Goal: Transaction & Acquisition: Purchase product/service

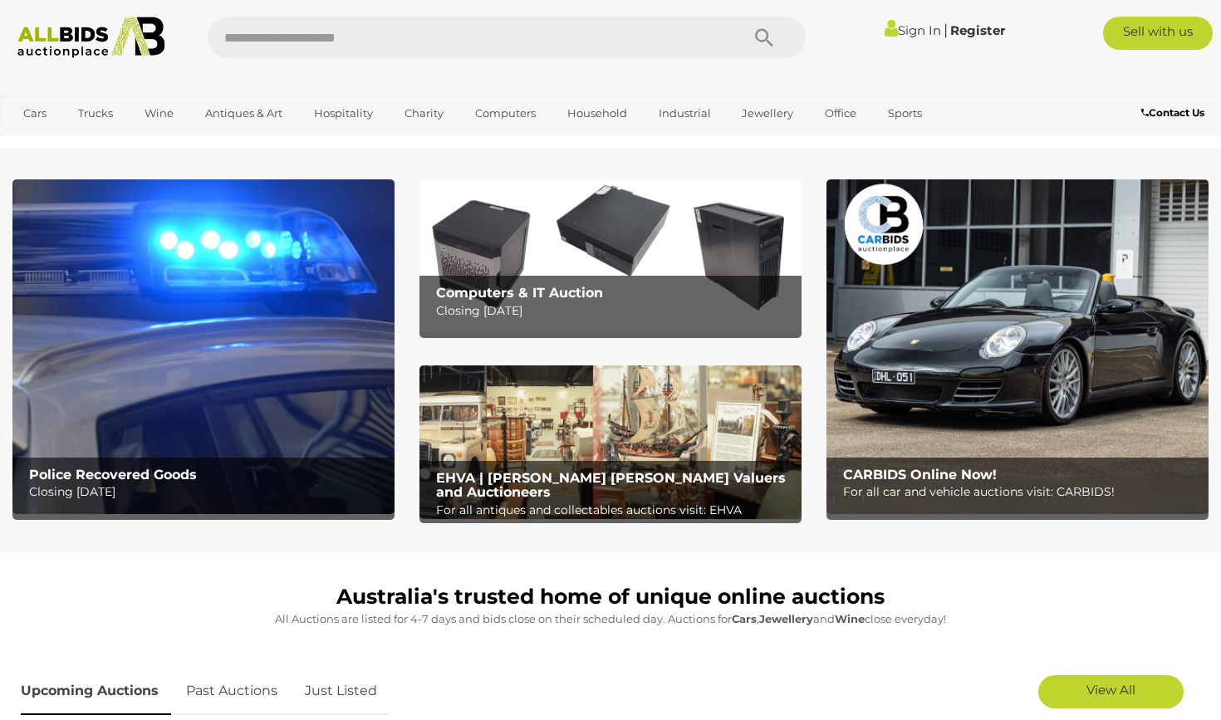
click at [165, 475] on b "Police Recovered Goods" at bounding box center [113, 475] width 168 height 16
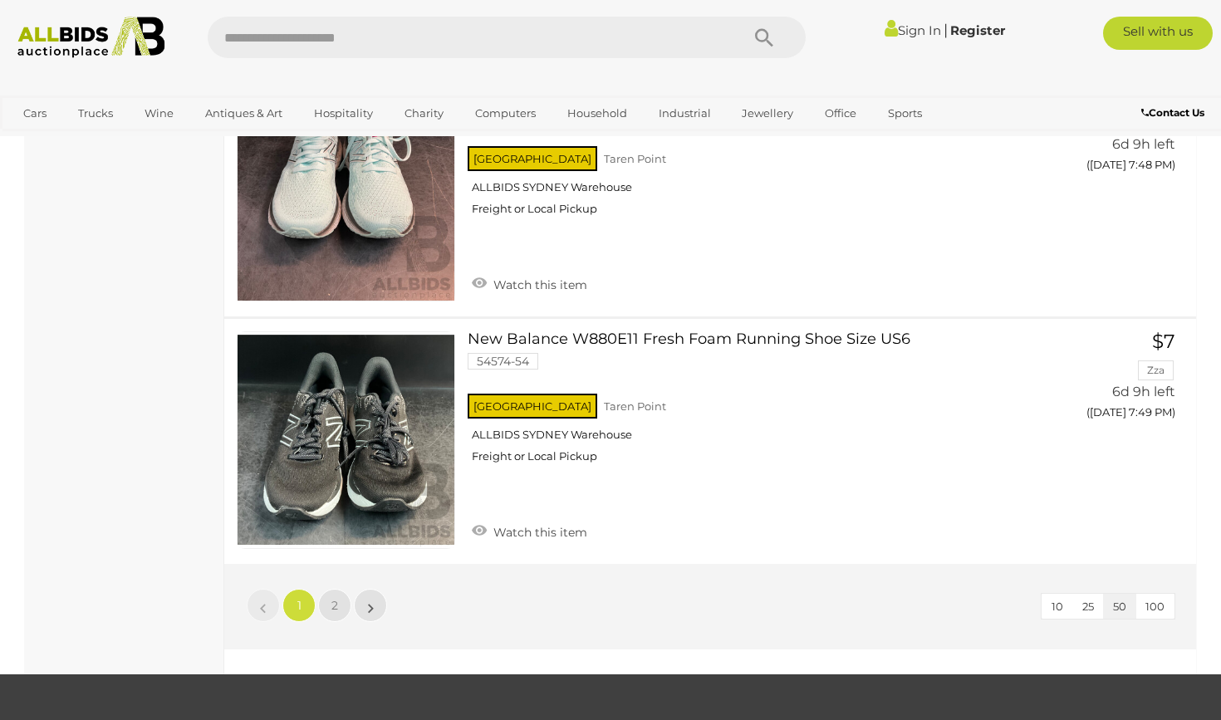
scroll to position [12468, 0]
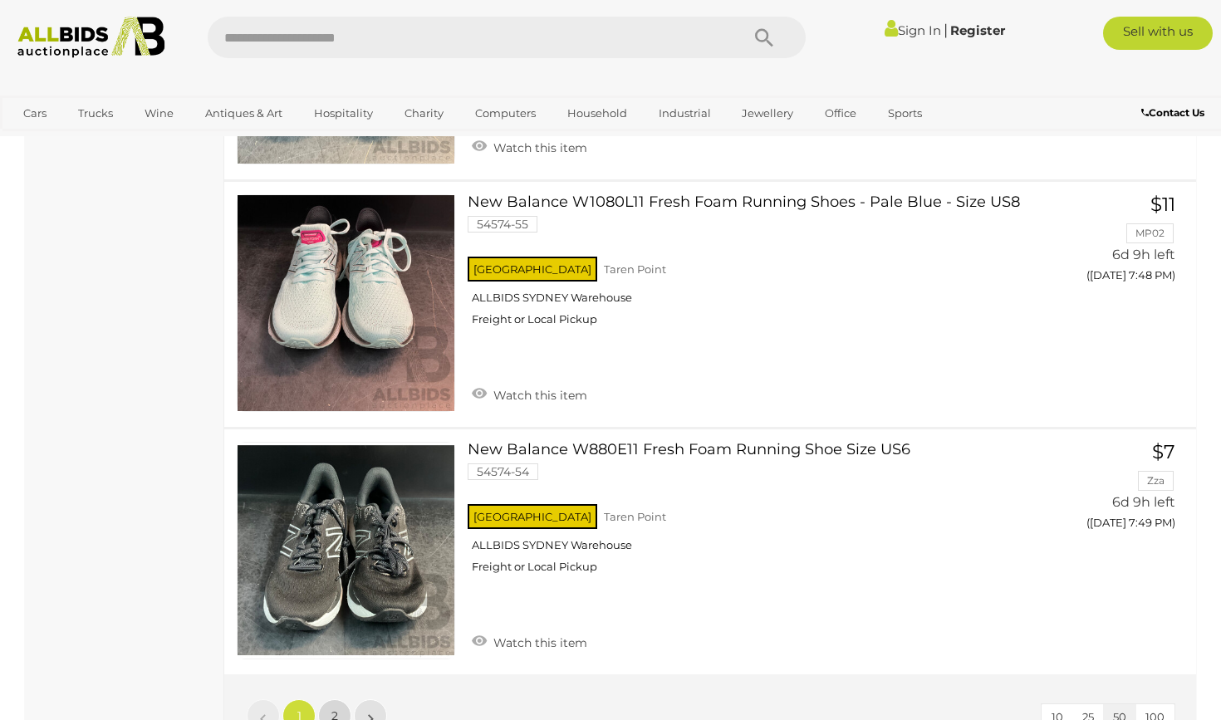
click at [331, 699] on link "2" at bounding box center [334, 715] width 33 height 33
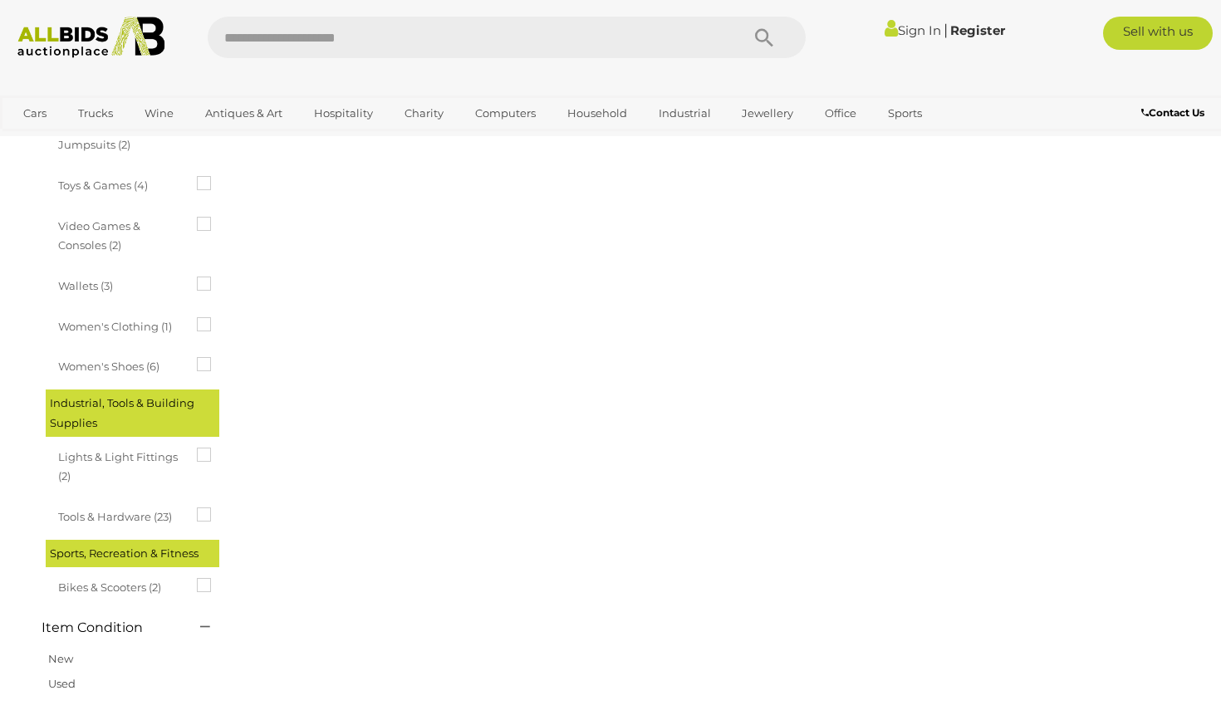
scroll to position [254, 0]
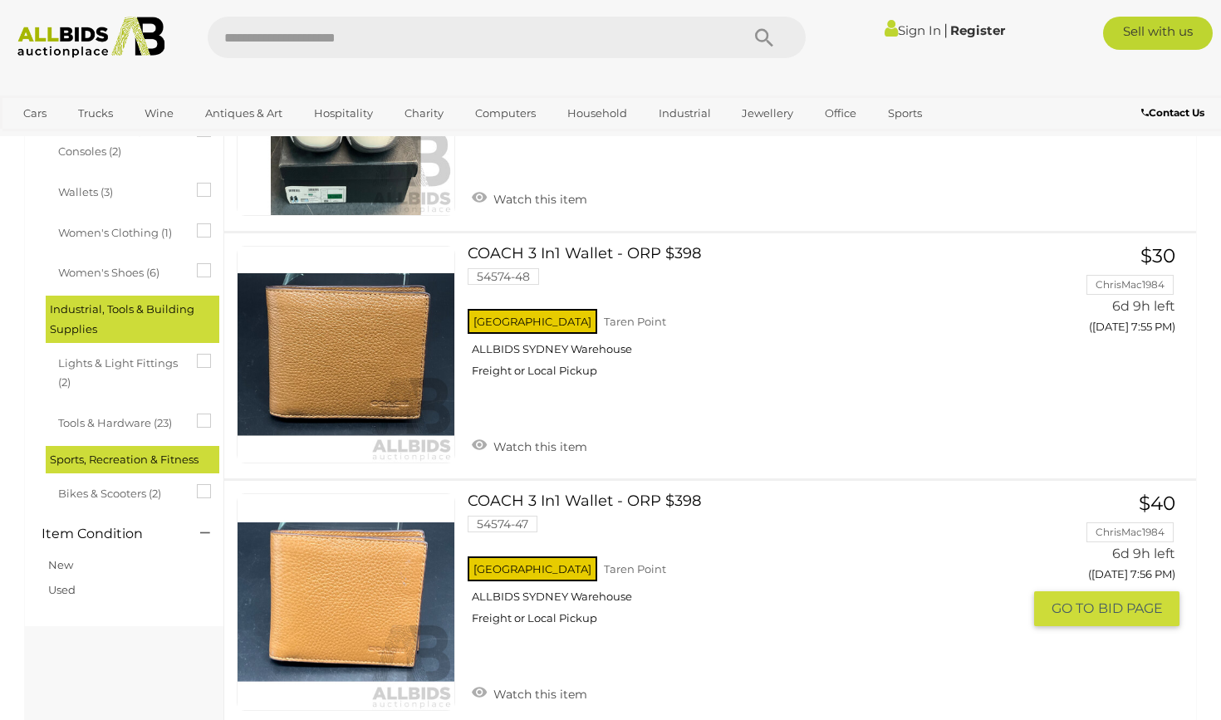
scroll to position [1430, 0]
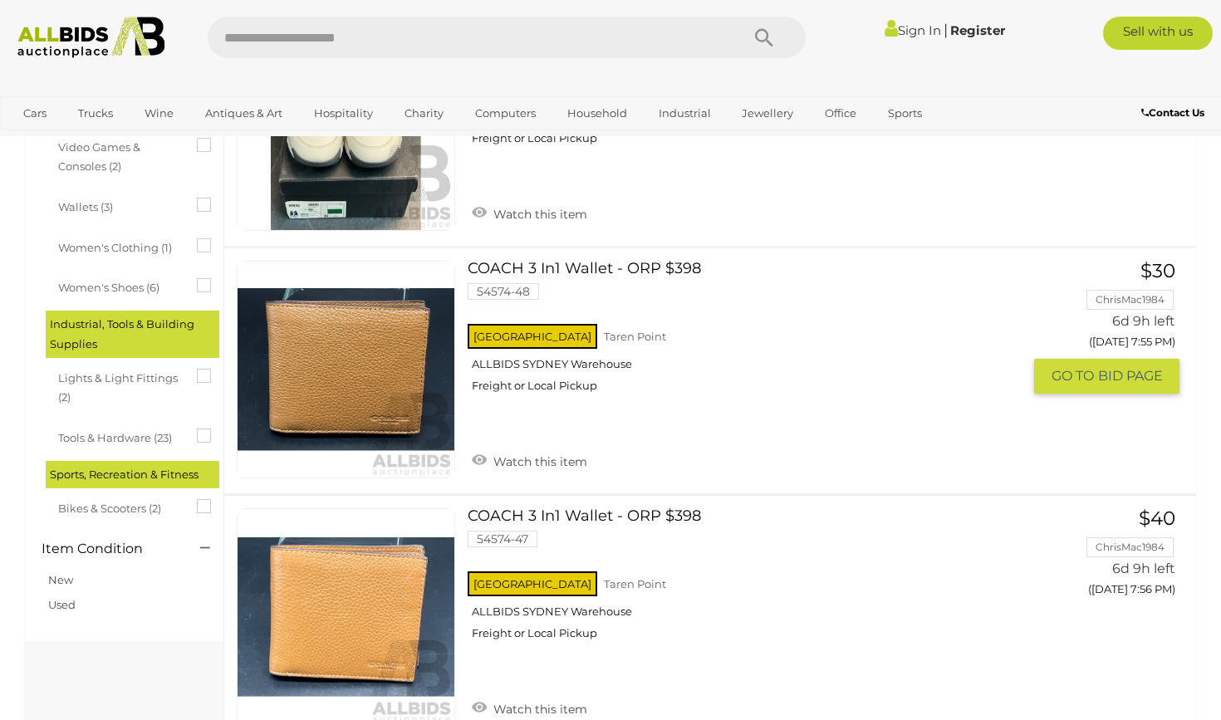
click at [357, 358] on link at bounding box center [346, 370] width 218 height 218
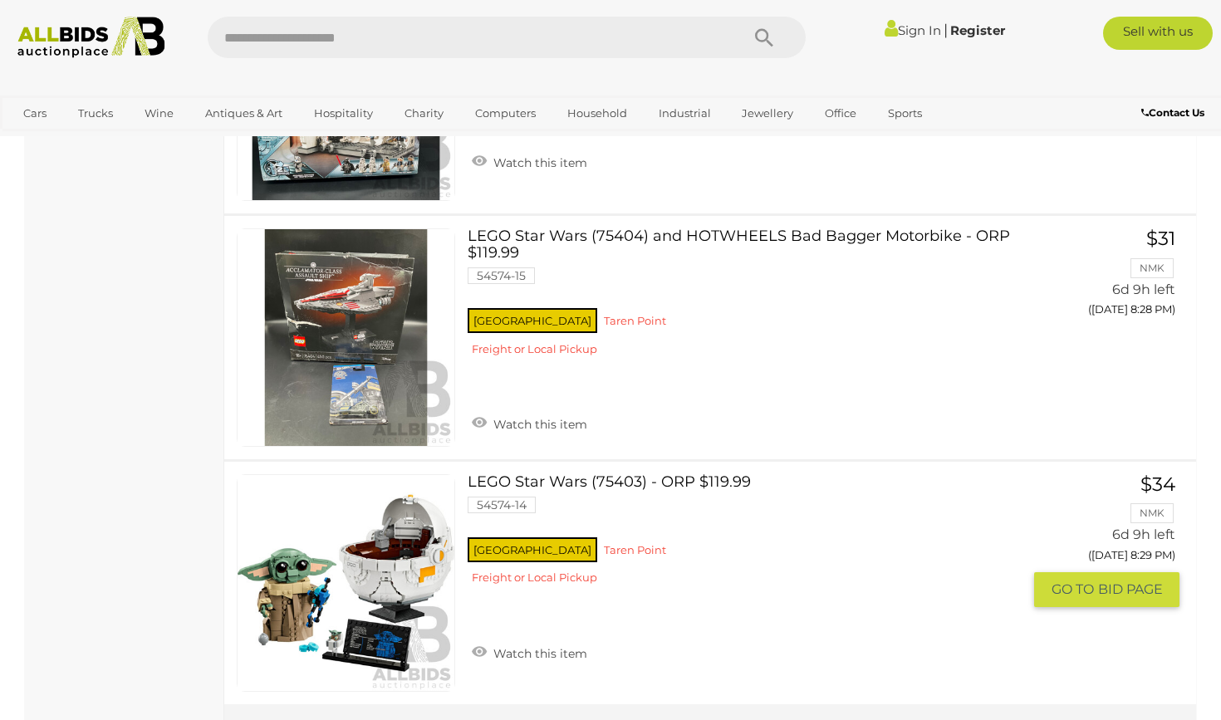
scroll to position [0, 0]
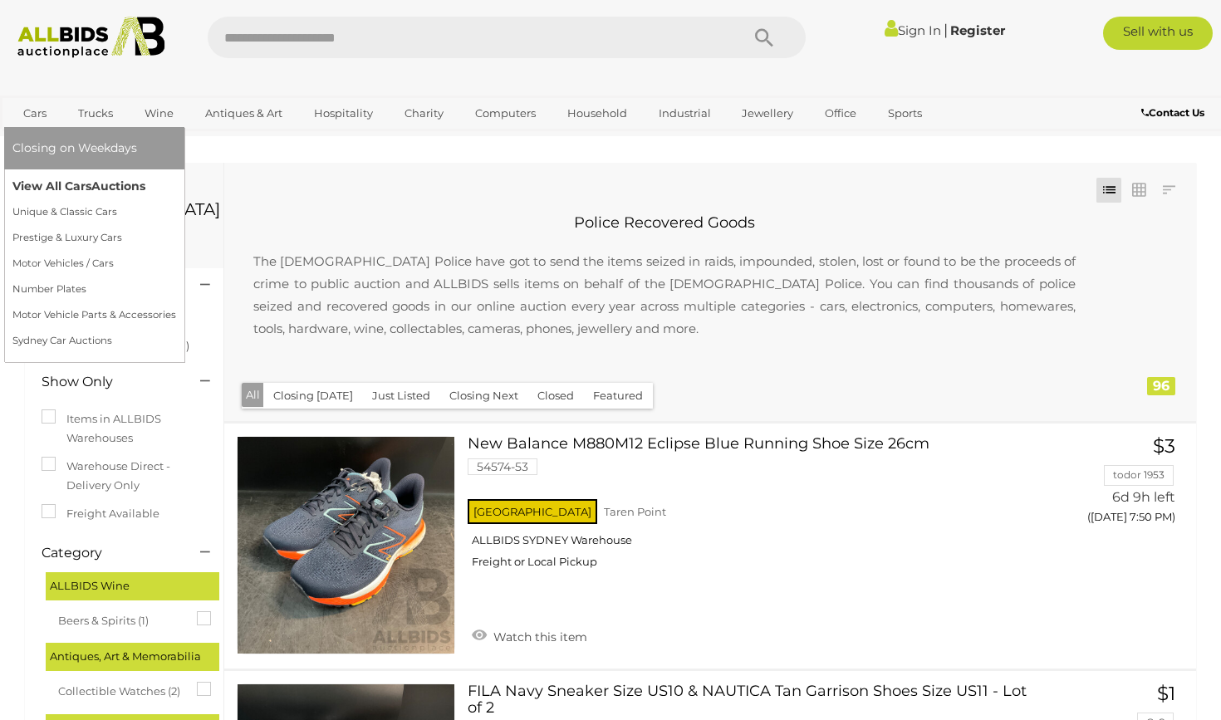
click at [38, 194] on link "View All Cars Auctions" at bounding box center [94, 187] width 164 height 26
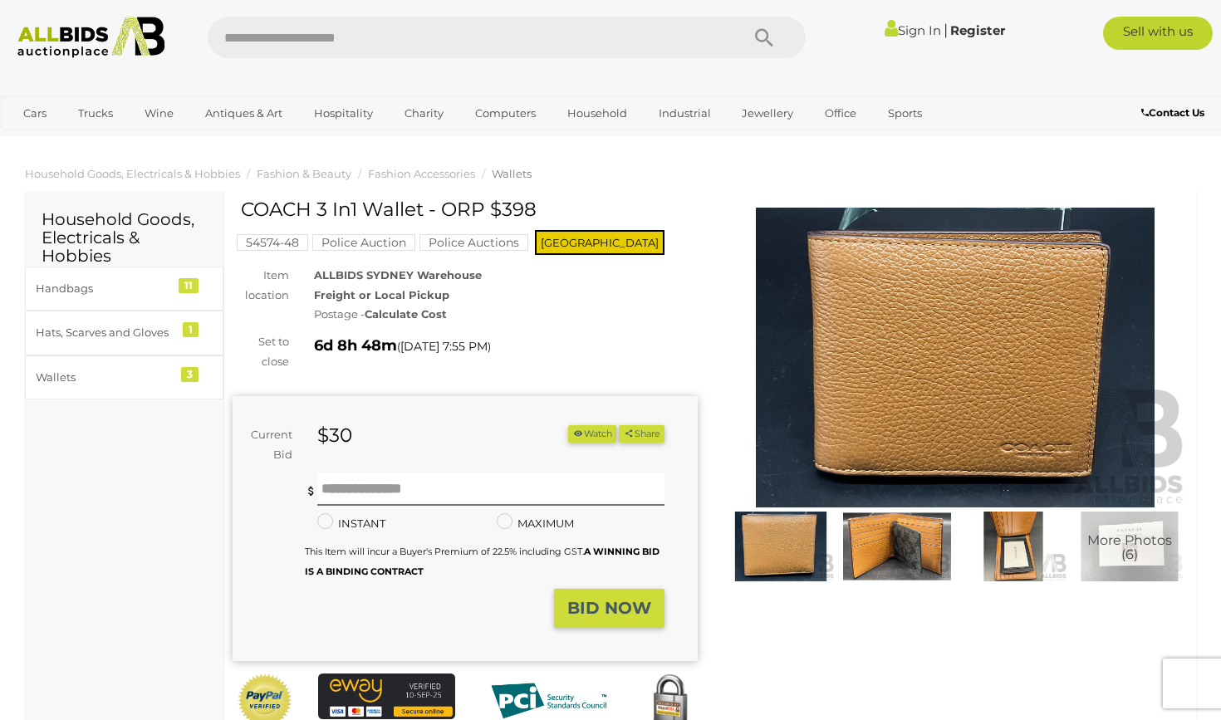
click at [895, 541] on img at bounding box center [897, 547] width 108 height 70
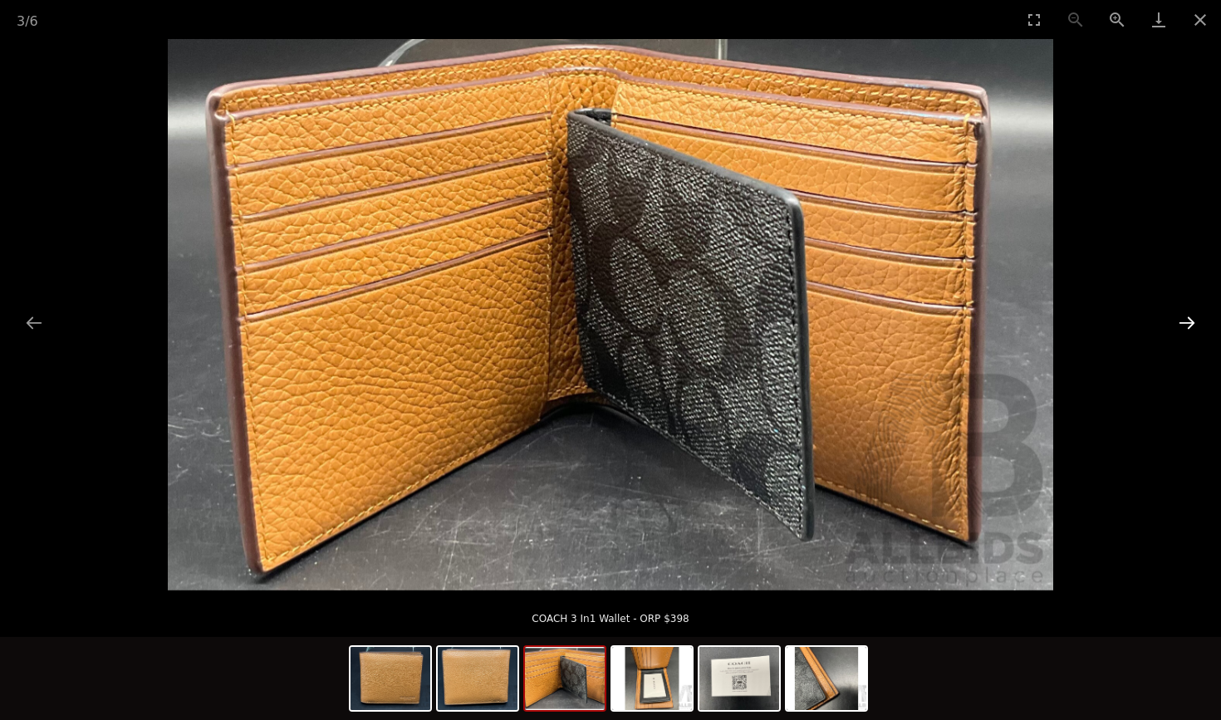
click at [1195, 326] on button "Next slide" at bounding box center [1187, 323] width 35 height 32
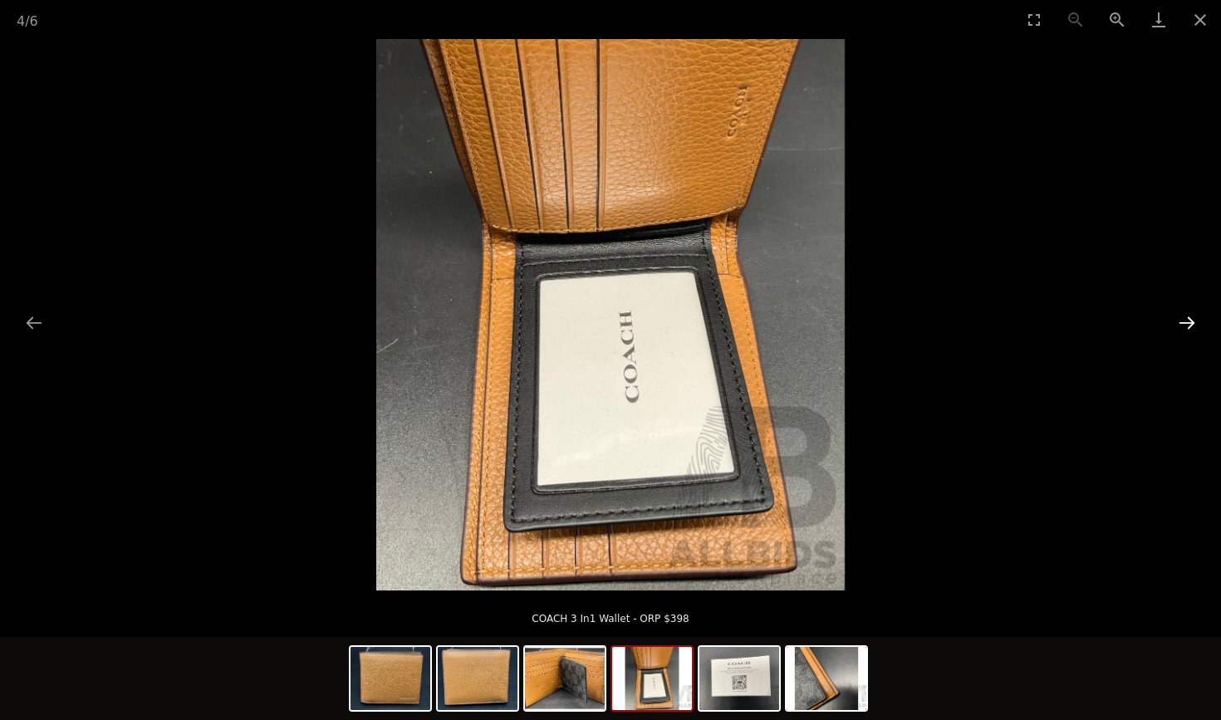
click at [1195, 326] on button "Next slide" at bounding box center [1187, 323] width 35 height 32
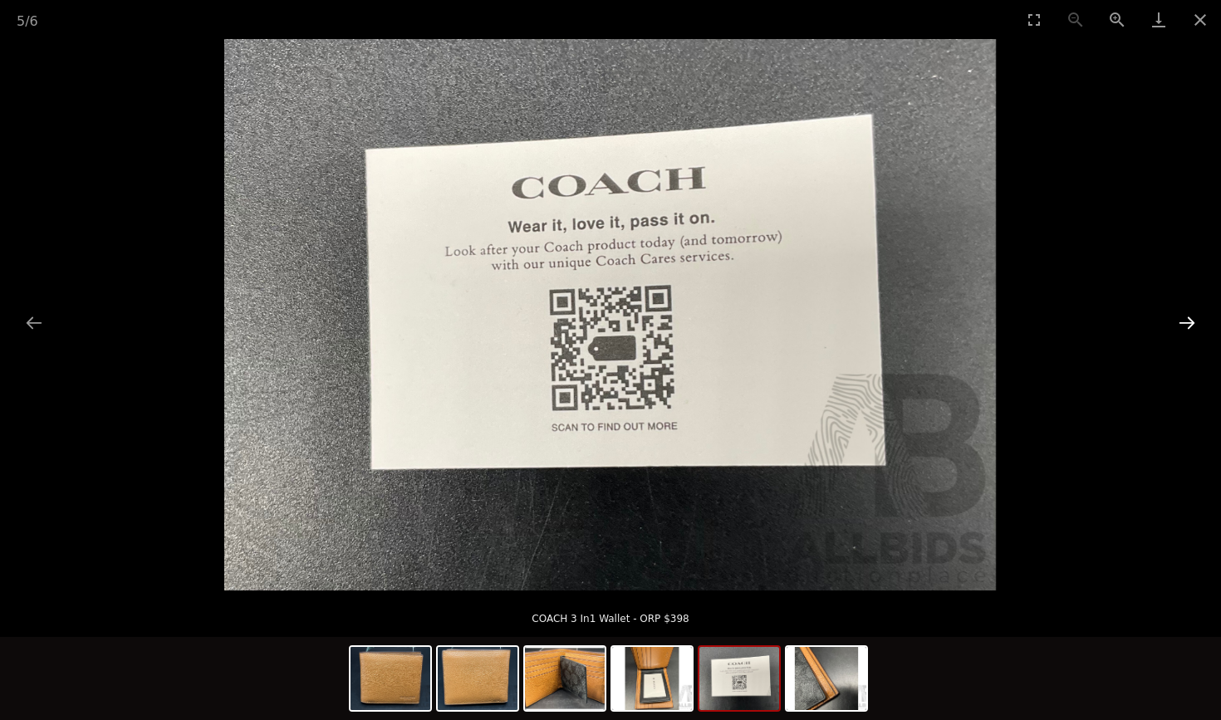
click at [1195, 326] on button "Next slide" at bounding box center [1187, 323] width 35 height 32
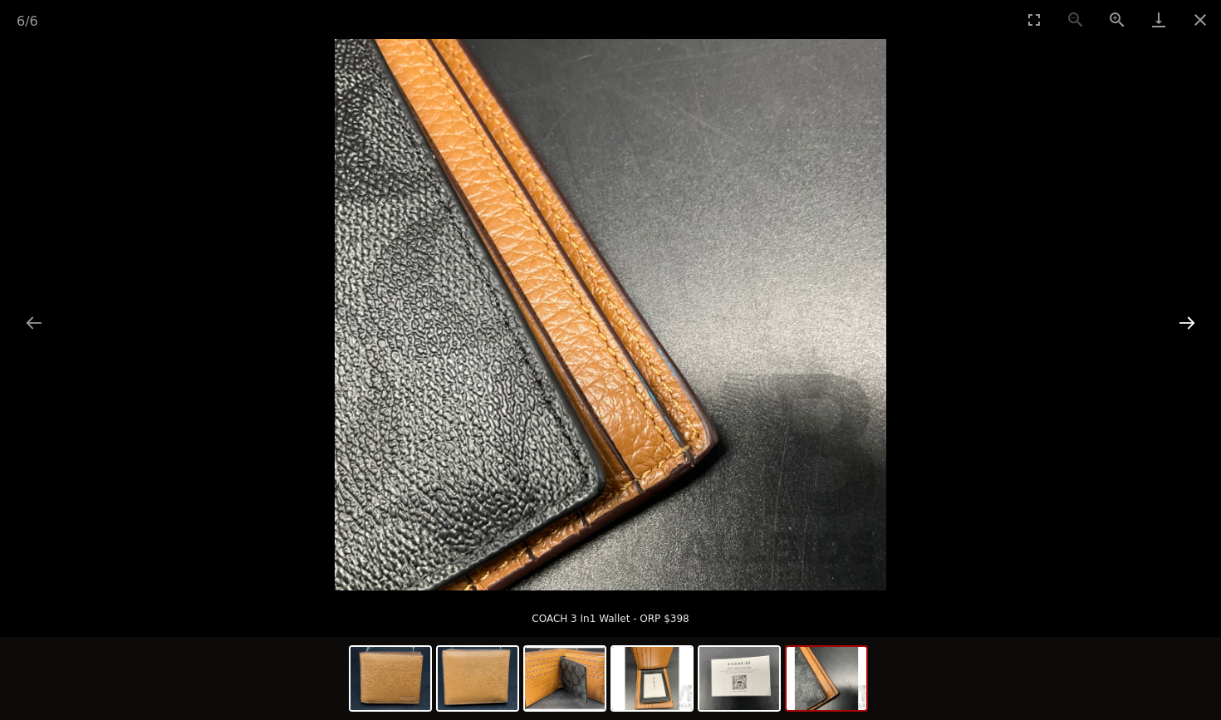
click at [1195, 326] on button "Next slide" at bounding box center [1187, 323] width 35 height 32
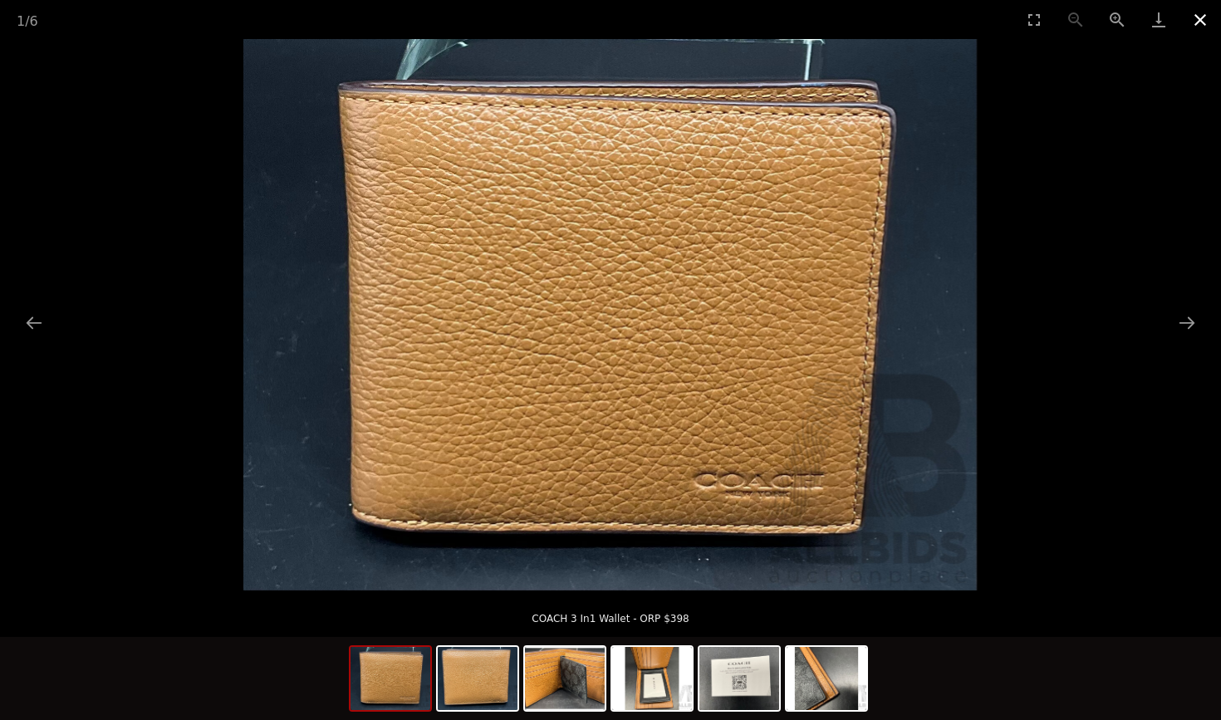
click at [1200, 22] on button "Close gallery" at bounding box center [1201, 19] width 42 height 39
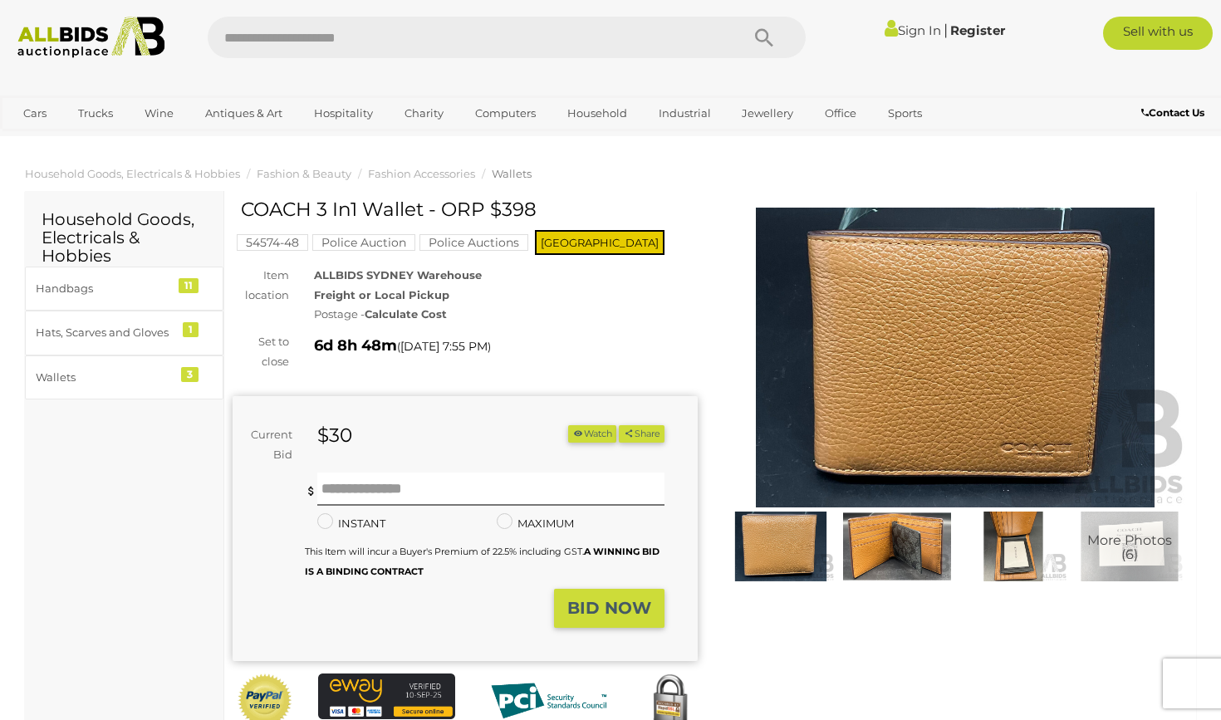
click at [470, 418] on div "Current Bid $30 (Min $31) $30 Share" at bounding box center [465, 528] width 465 height 265
